Goal: Information Seeking & Learning: Learn about a topic

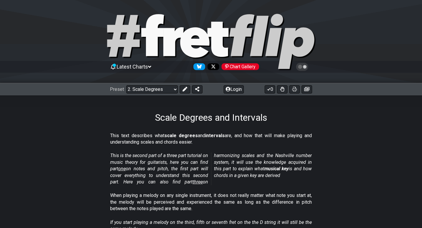
scroll to position [1509, 0]
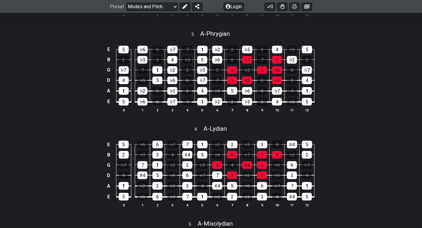
scroll to position [341, 0]
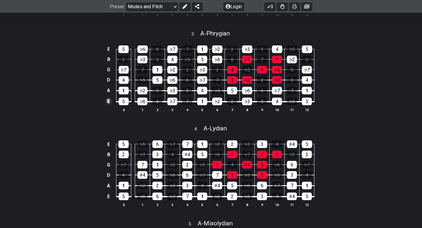
click at [106, 99] on td "E" at bounding box center [108, 101] width 7 height 11
click at [109, 103] on td "x" at bounding box center [108, 101] width 7 height 11
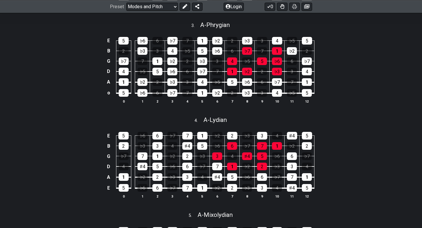
scroll to position [350, 0]
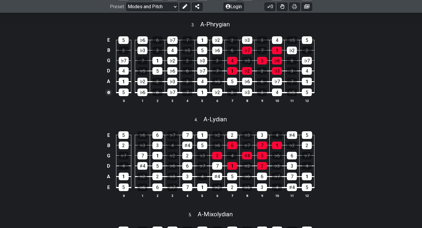
click at [108, 92] on td "o" at bounding box center [108, 92] width 7 height 11
click at [108, 90] on td at bounding box center [108, 92] width 7 height 11
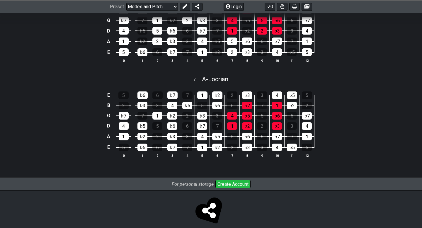
scroll to position [677, 0]
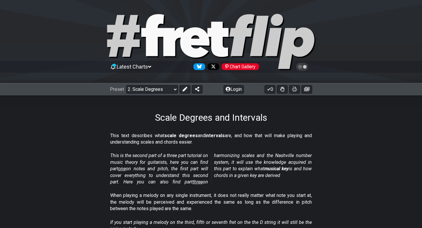
scroll to position [1509, 0]
